Goal: Communication & Community: Answer question/provide support

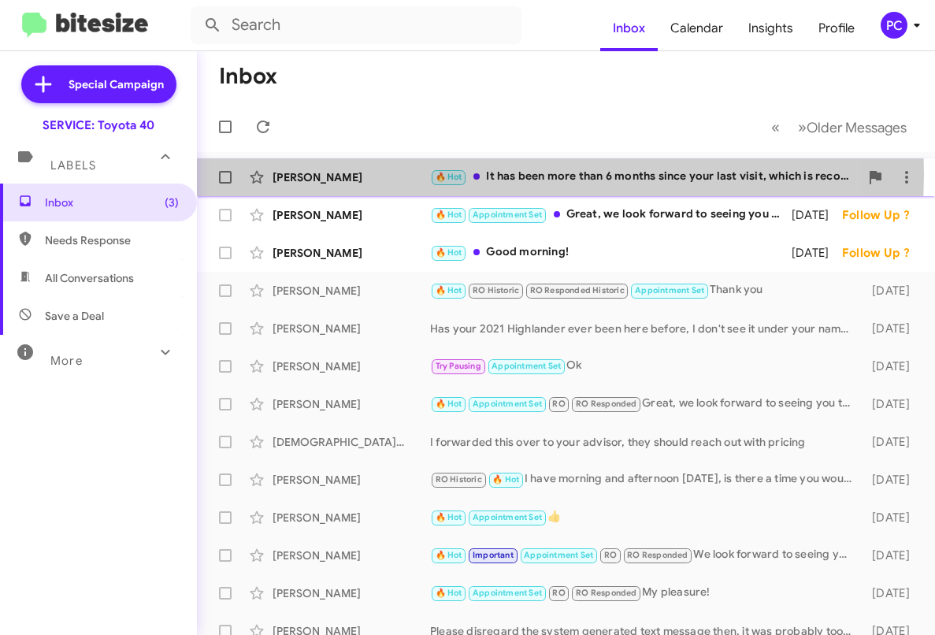
click at [392, 174] on div "[PERSON_NAME]" at bounding box center [350, 177] width 157 height 16
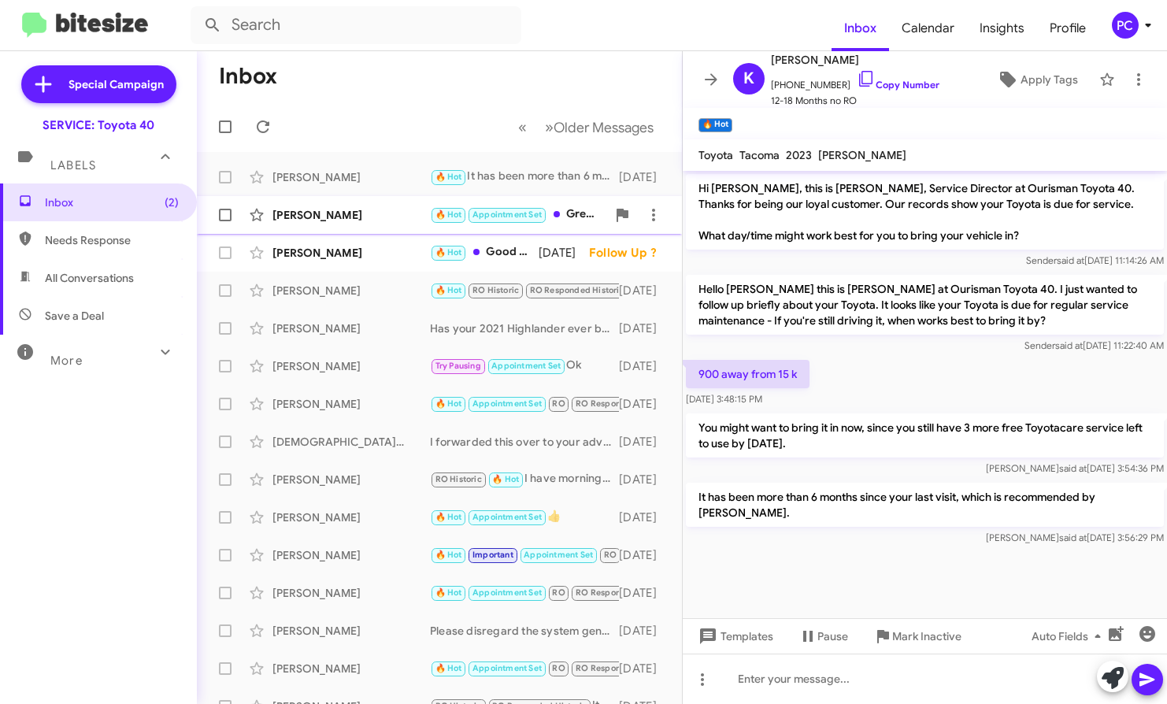
click at [393, 211] on div "[PERSON_NAME]" at bounding box center [350, 215] width 157 height 16
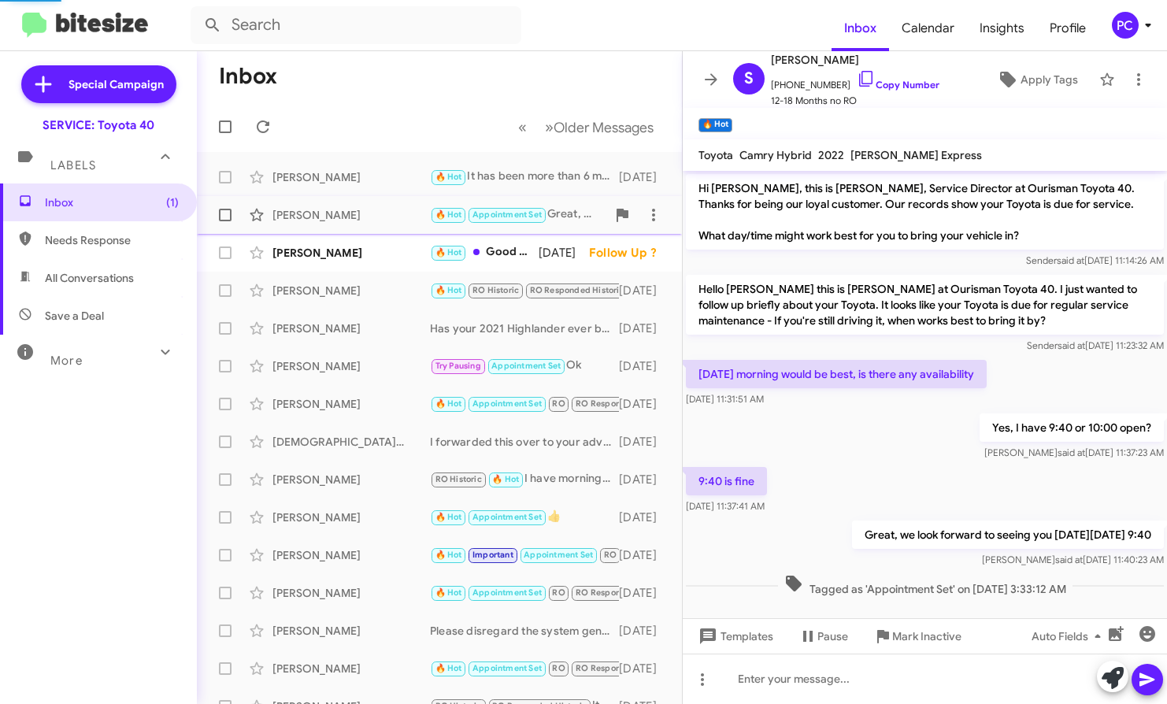
scroll to position [9, 0]
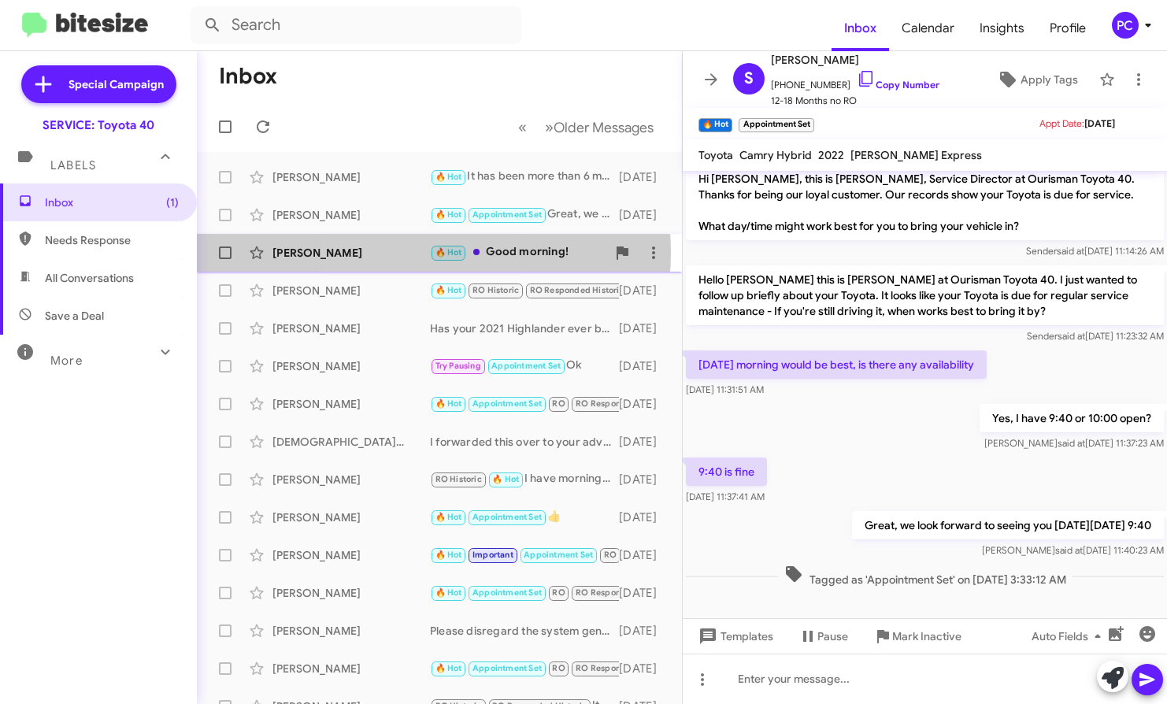
click at [395, 253] on div "[PERSON_NAME]" at bounding box center [350, 253] width 157 height 16
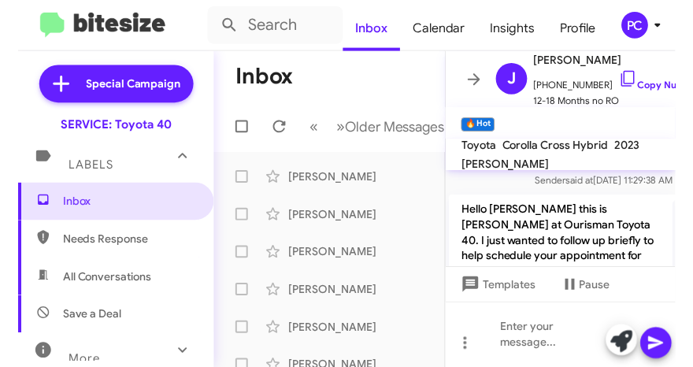
scroll to position [1622, 0]
